Goal: Task Accomplishment & Management: Use online tool/utility

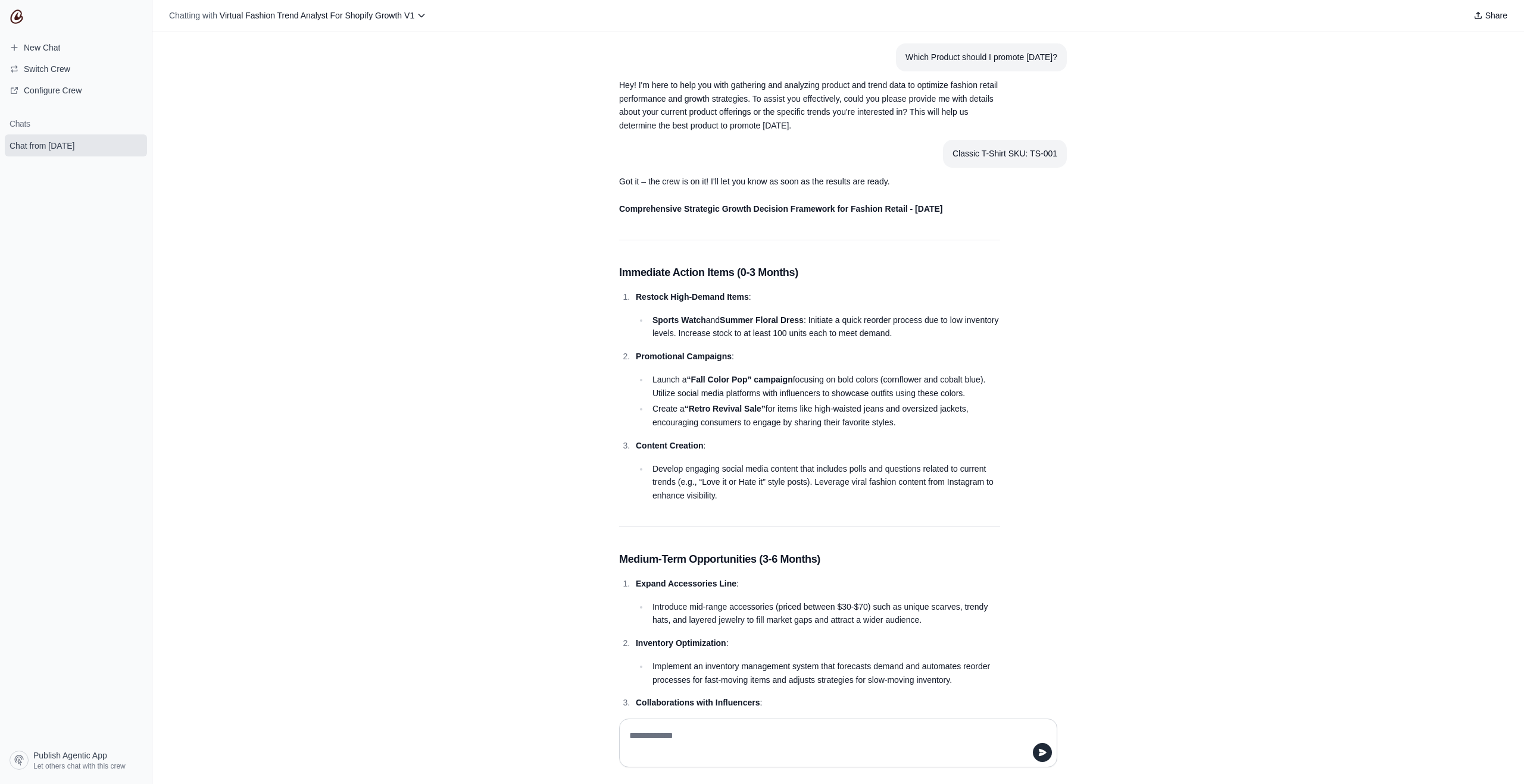
scroll to position [3432, 0]
